Goal: Find specific page/section: Find specific page/section

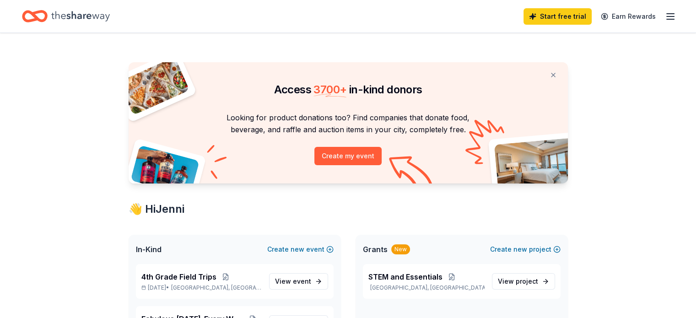
click at [665, 14] on icon "button" at bounding box center [670, 16] width 11 height 11
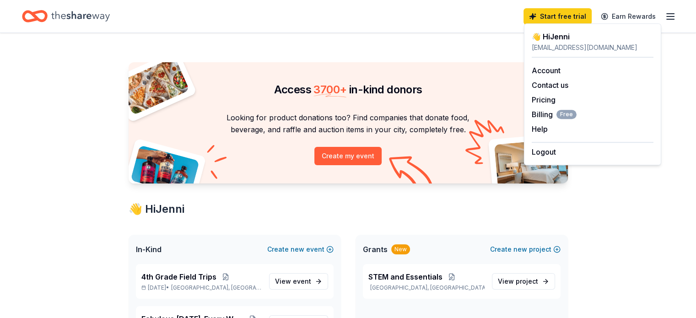
click at [82, 12] on icon "Home" at bounding box center [80, 16] width 59 height 19
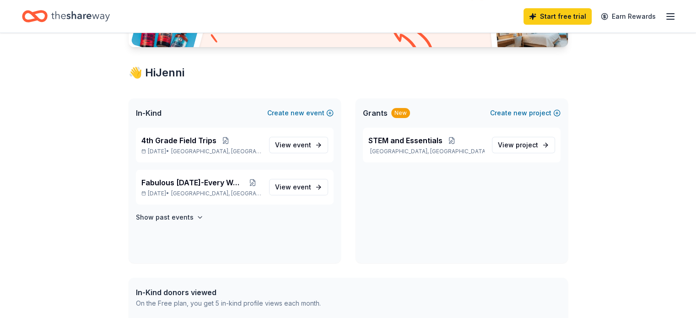
scroll to position [137, 0]
click at [293, 185] on span "View event" at bounding box center [293, 186] width 36 height 11
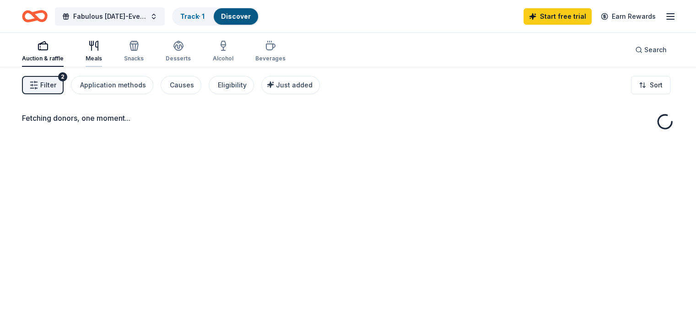
click at [102, 55] on div "Meals" at bounding box center [94, 58] width 16 height 7
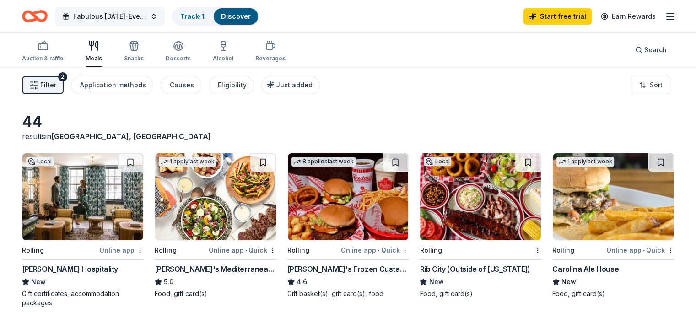
click at [90, 18] on span "Fabulous [DATE]-Every Week" at bounding box center [109, 16] width 73 height 11
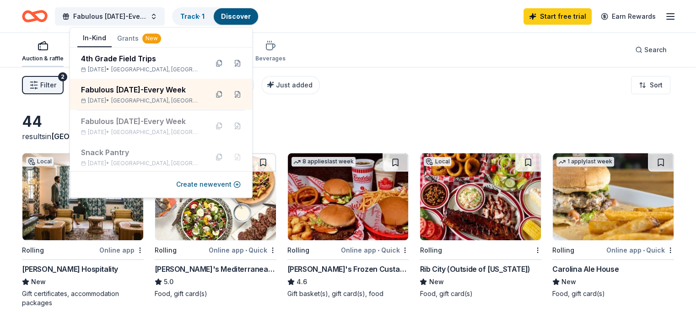
click at [57, 52] on div "Auction & raffle" at bounding box center [43, 51] width 42 height 22
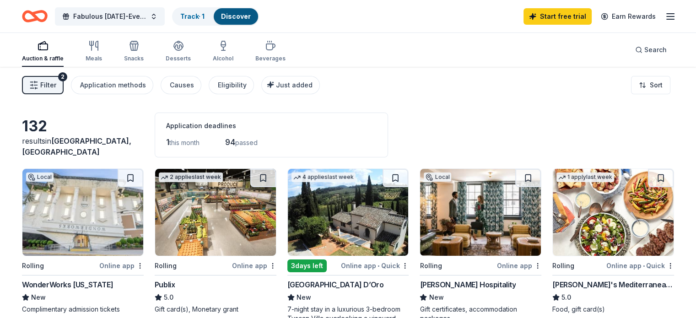
click at [258, 144] on span "passed" at bounding box center [246, 143] width 22 height 8
click at [194, 83] on div "Causes" at bounding box center [182, 85] width 24 height 11
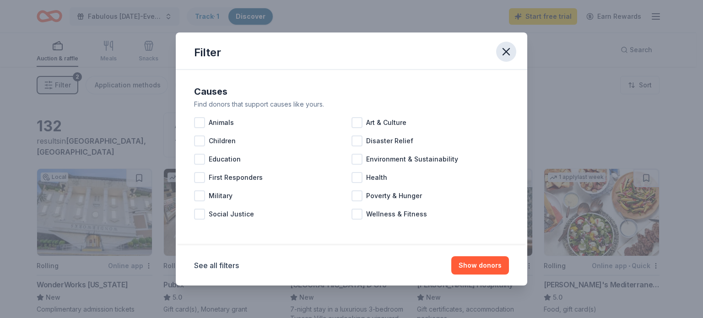
click at [507, 53] on icon "button" at bounding box center [506, 52] width 6 height 6
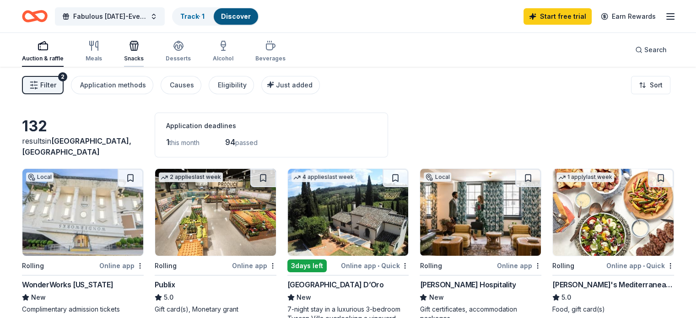
click at [144, 54] on div "Snacks" at bounding box center [134, 51] width 20 height 22
